Goal: Transaction & Acquisition: Purchase product/service

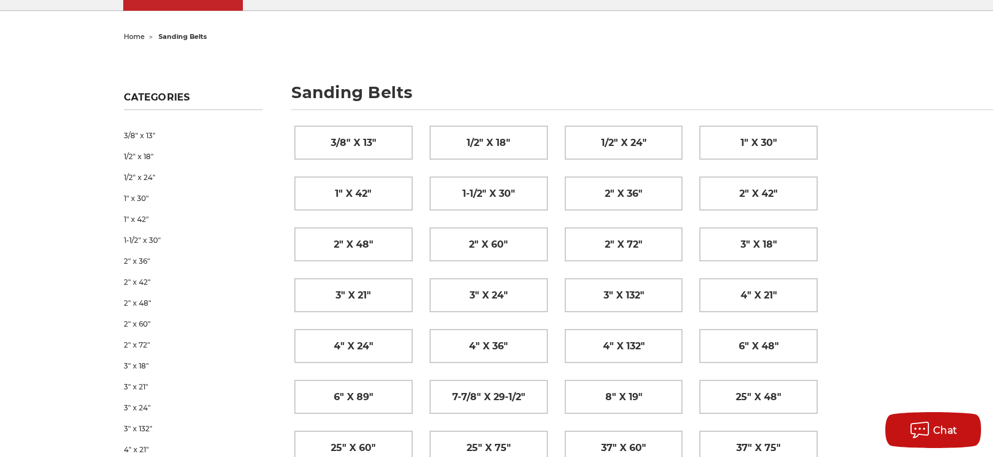
scroll to position [104, 0]
click at [134, 342] on link "2" x 72"" at bounding box center [193, 344] width 139 height 21
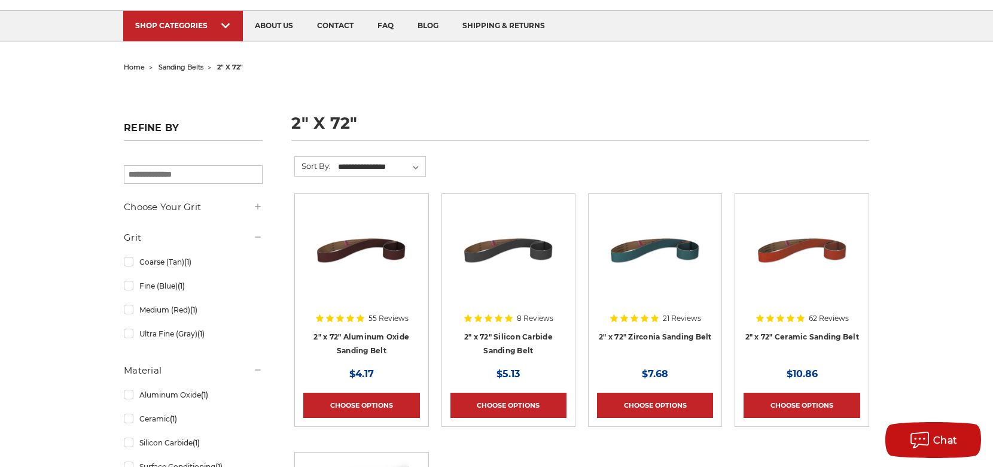
scroll to position [74, 0]
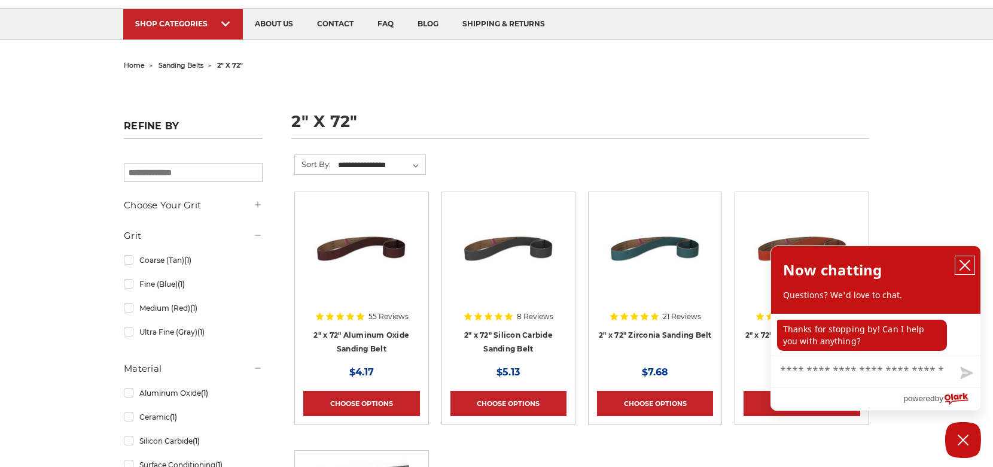
click at [961, 261] on icon "close chatbox" at bounding box center [966, 265] width 10 height 10
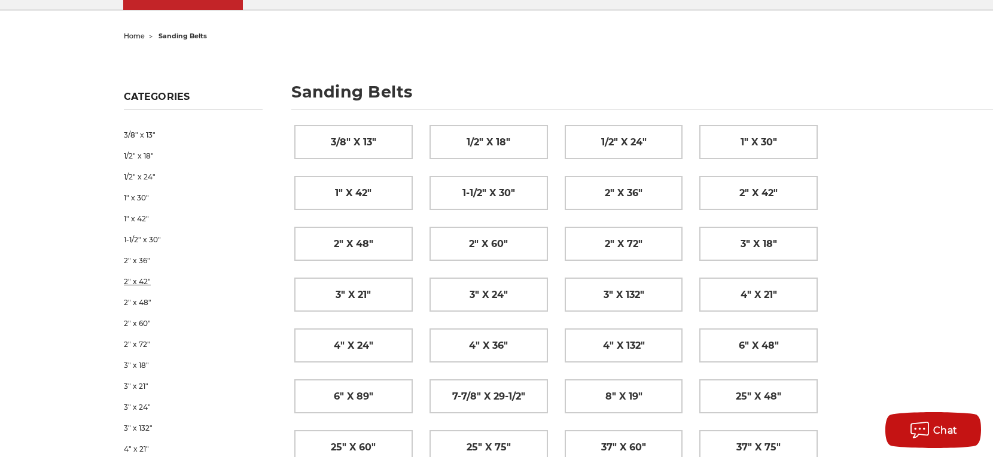
click at [133, 281] on link "2" x 42"" at bounding box center [193, 281] width 139 height 21
